Goal: Transaction & Acquisition: Purchase product/service

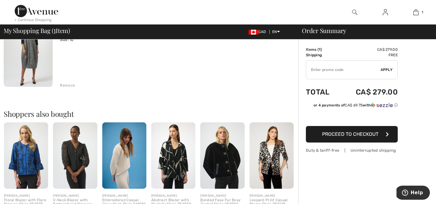
scroll to position [83, 0]
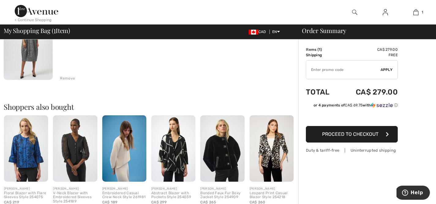
type input "NEW15"
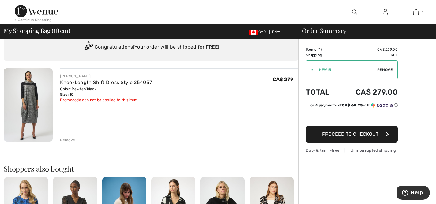
scroll to position [0, 0]
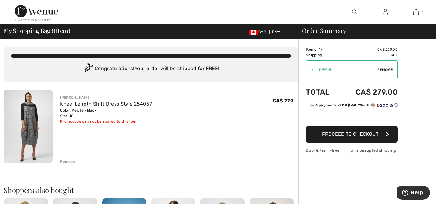
click at [68, 161] on div "Remove" at bounding box center [67, 162] width 15 height 6
